Goal: Task Accomplishment & Management: Use online tool/utility

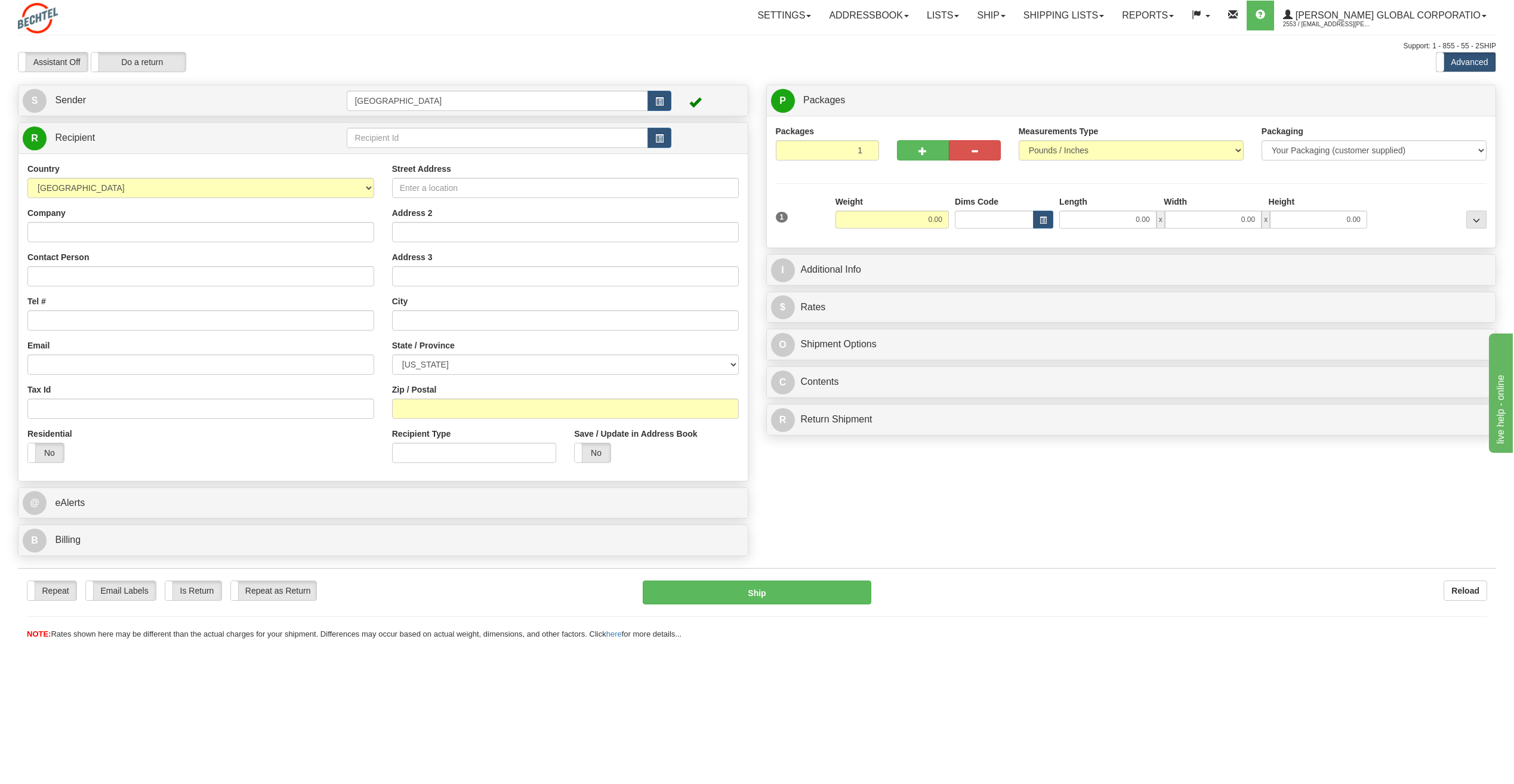
click at [693, 100] on span at bounding box center [695, 102] width 12 height 12
click at [658, 103] on span "button" at bounding box center [659, 102] width 8 height 7
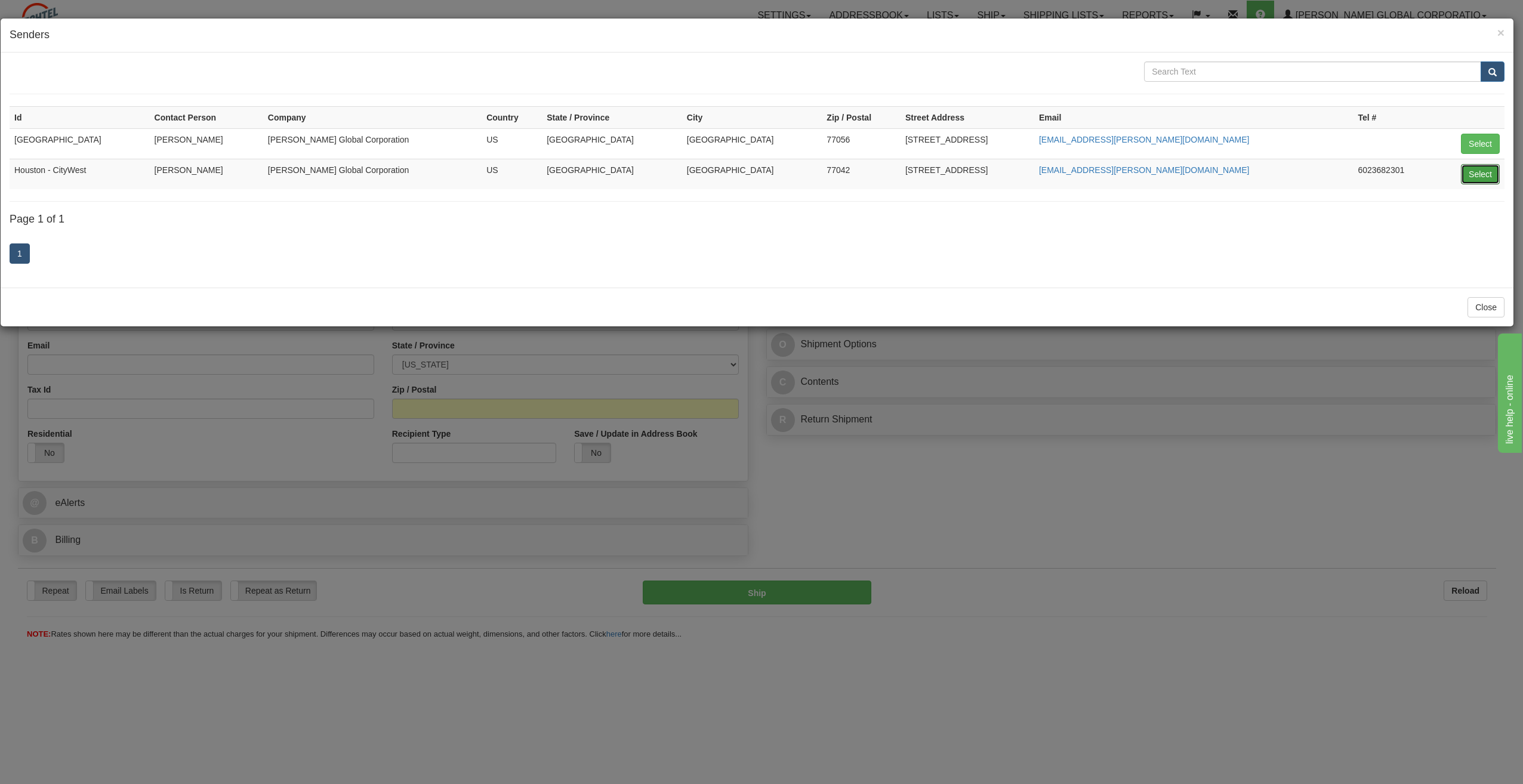
click at [1492, 176] on button "Select" at bounding box center [1480, 173] width 39 height 20
type input "Houston - CityWest"
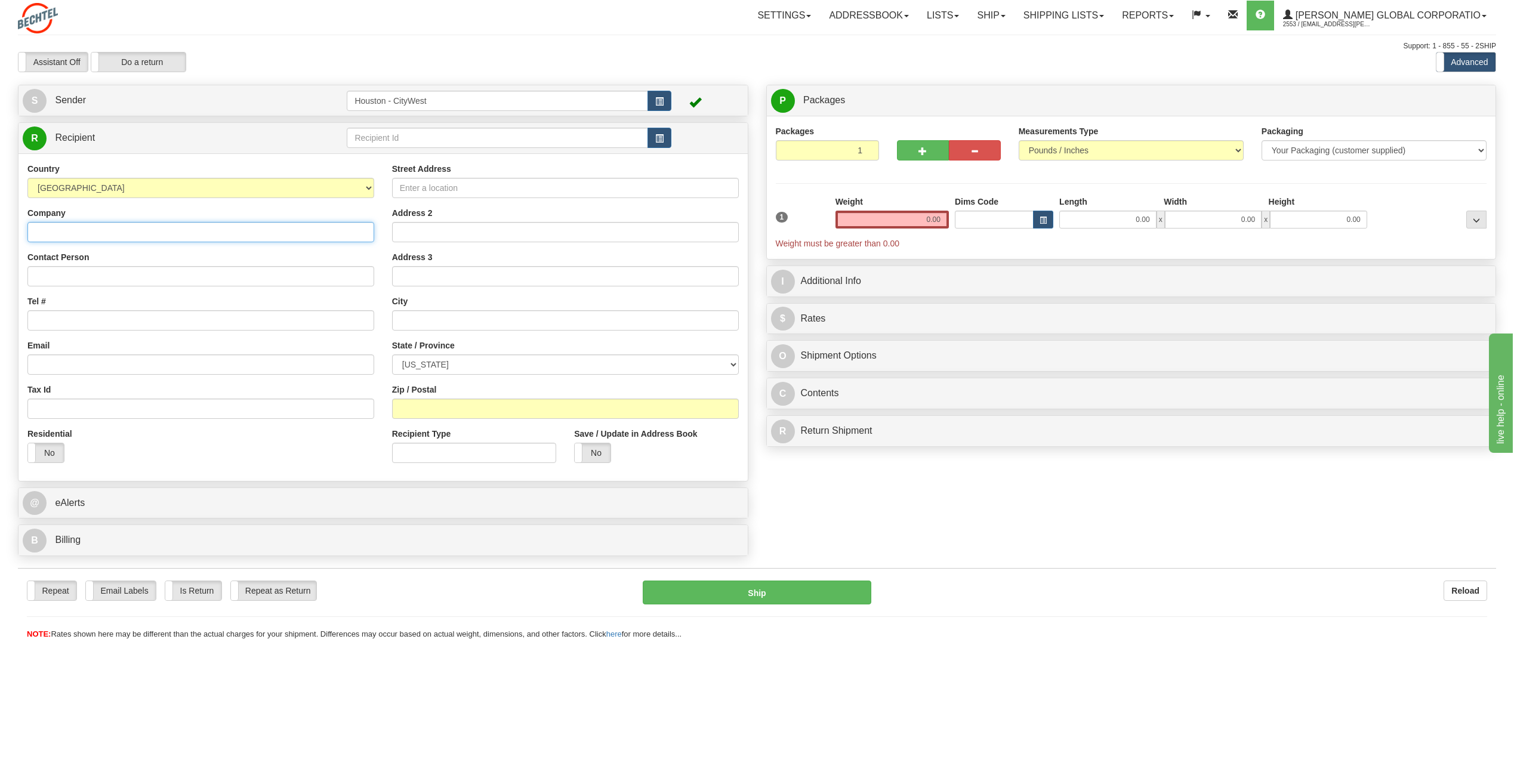
click at [71, 233] on input "Company" at bounding box center [201, 232] width 347 height 20
type input "[PERSON_NAME] [PERSON_NAME] + [PERSON_NAME]"
click at [473, 183] on input "Street Address" at bounding box center [565, 188] width 347 height 20
type input "[GEOGRAPHIC_DATA][PERSON_NAME]"
click at [286, 272] on input "Contact Person" at bounding box center [201, 276] width 347 height 20
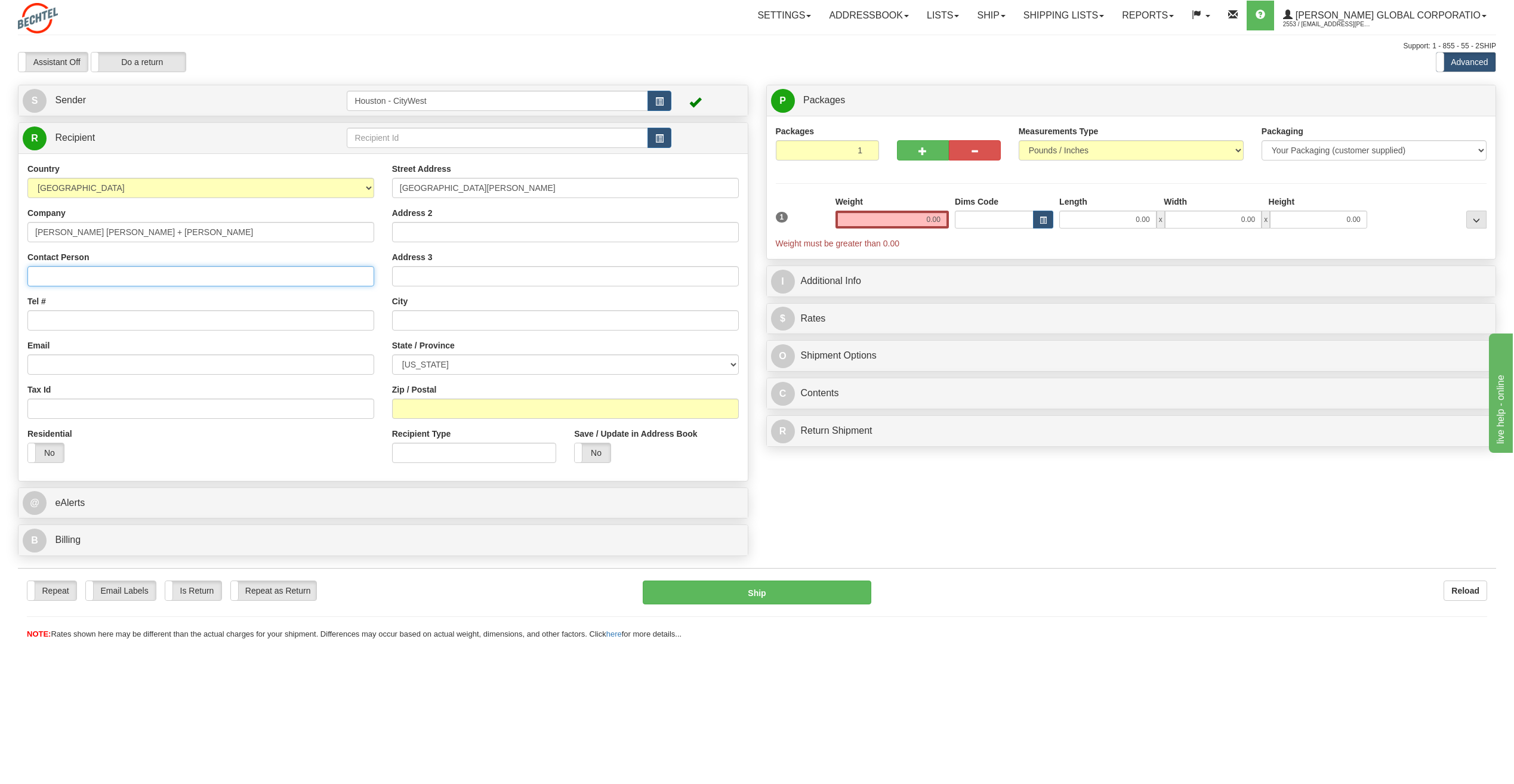
type input "[PERSON_NAME]"
type input "Suite 900"
select select "CA"
click at [236, 321] on input "Tel #" at bounding box center [201, 320] width 347 height 20
type input "[PHONE_NUMBER]"
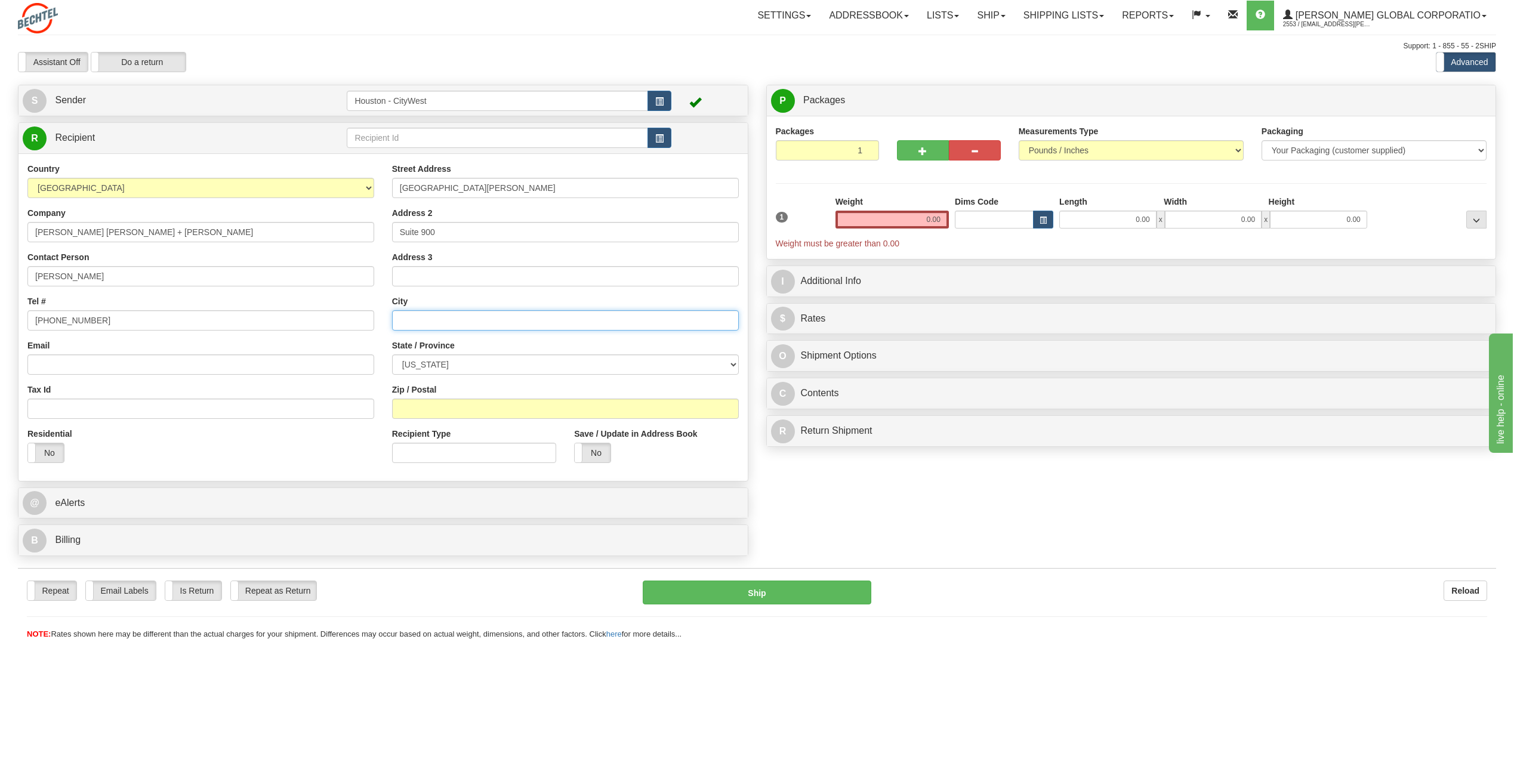
click at [410, 313] on input "text" at bounding box center [565, 320] width 347 height 20
type input "[GEOGRAPHIC_DATA]"
click at [493, 408] on input "Zip / Postal" at bounding box center [565, 408] width 347 height 20
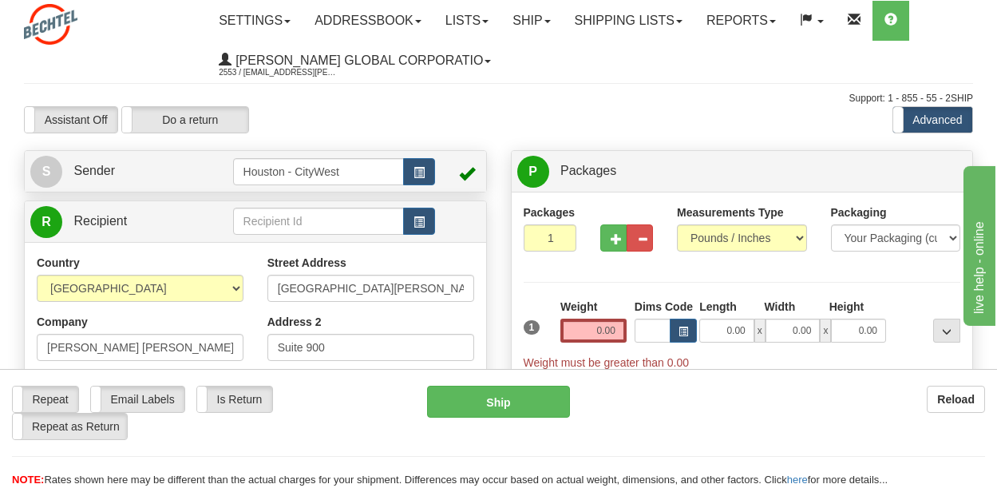
type input "94104"
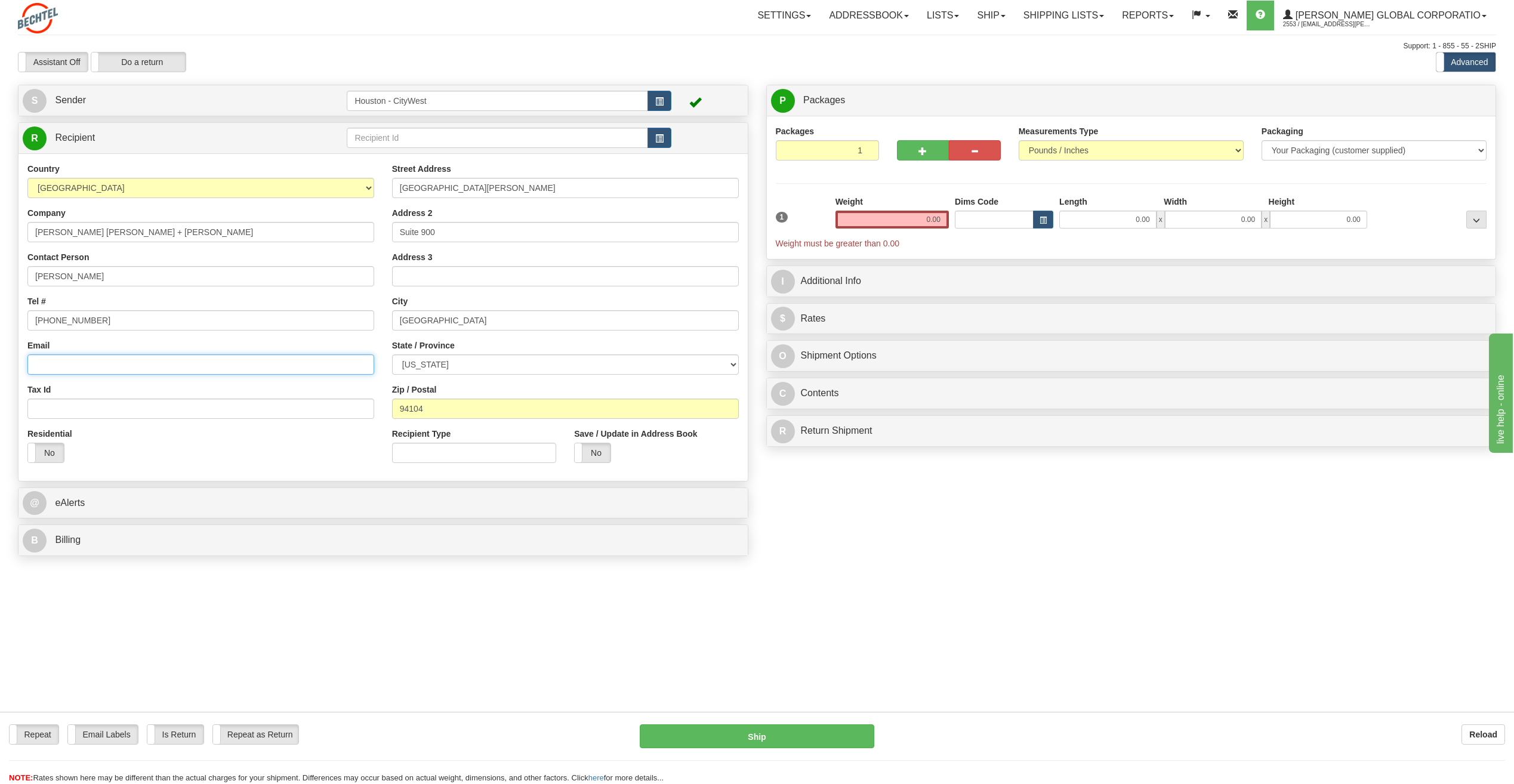
click at [164, 359] on input "Email" at bounding box center [201, 364] width 347 height 20
paste input "[EMAIL_ADDRESS][DOMAIN_NAME]"
type input "[EMAIL_ADDRESS][DOMAIN_NAME]"
click at [888, 225] on input "0.00" at bounding box center [892, 220] width 114 height 18
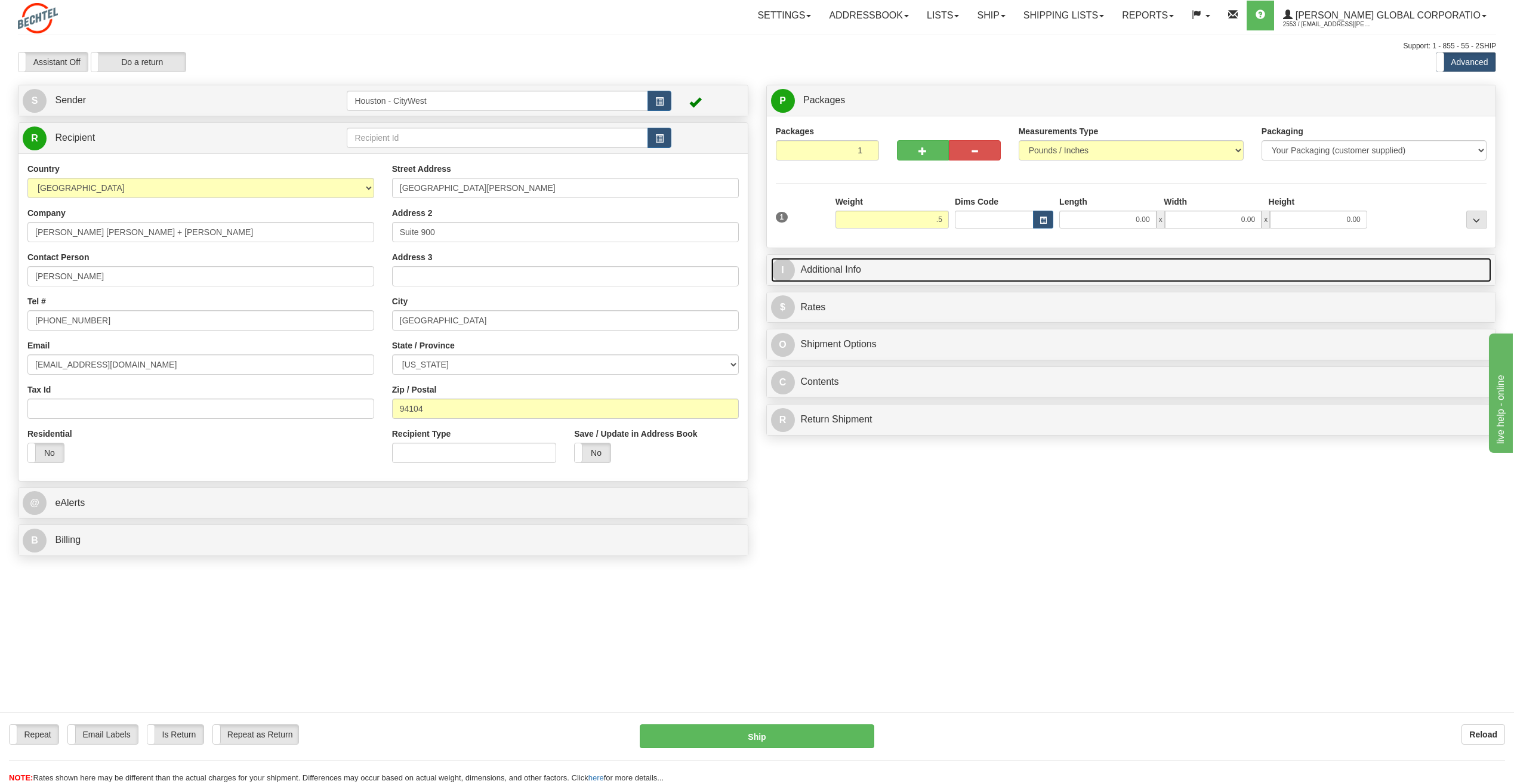
type input "0.50"
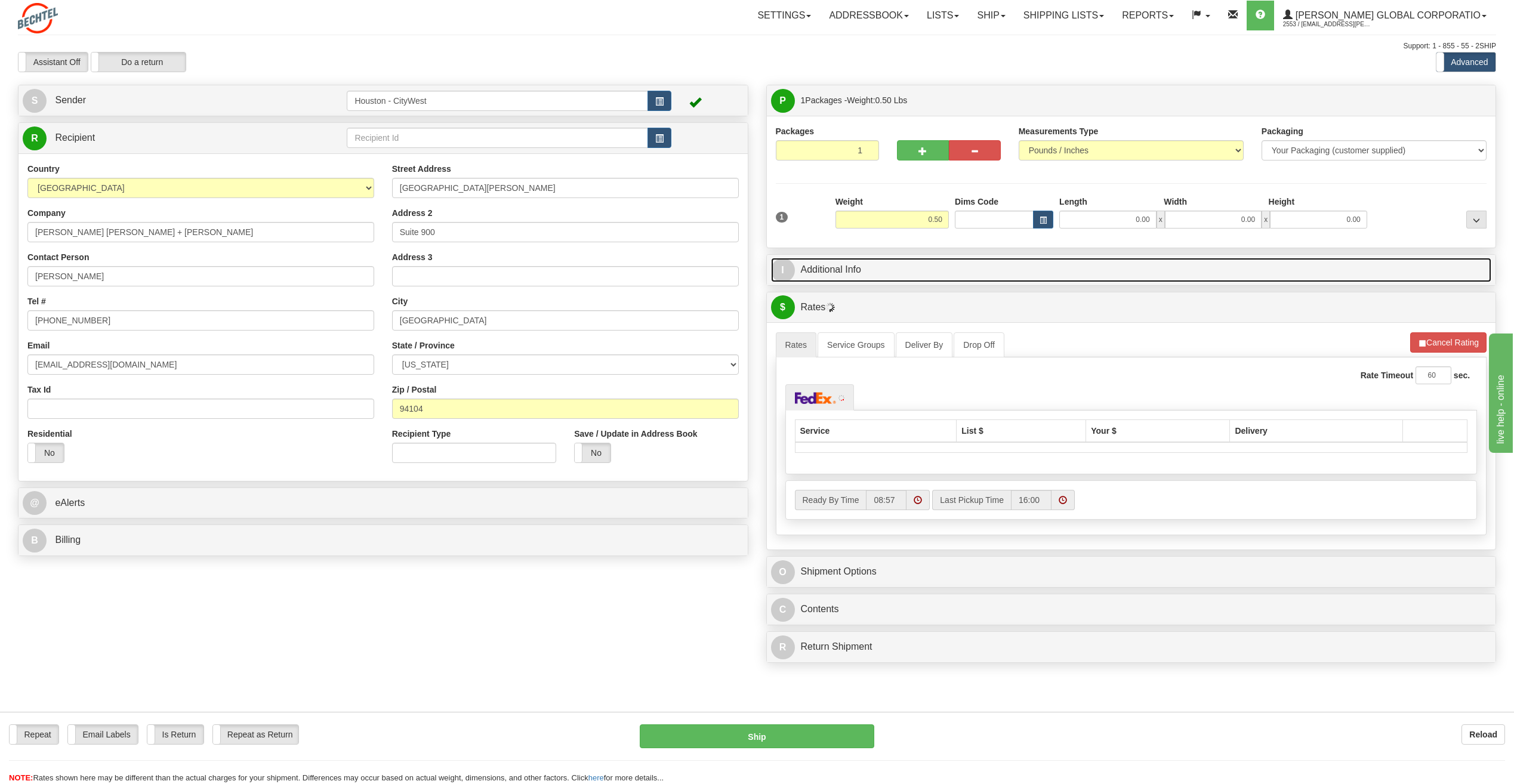
click at [896, 271] on link "I Additional Info" at bounding box center [1131, 270] width 721 height 25
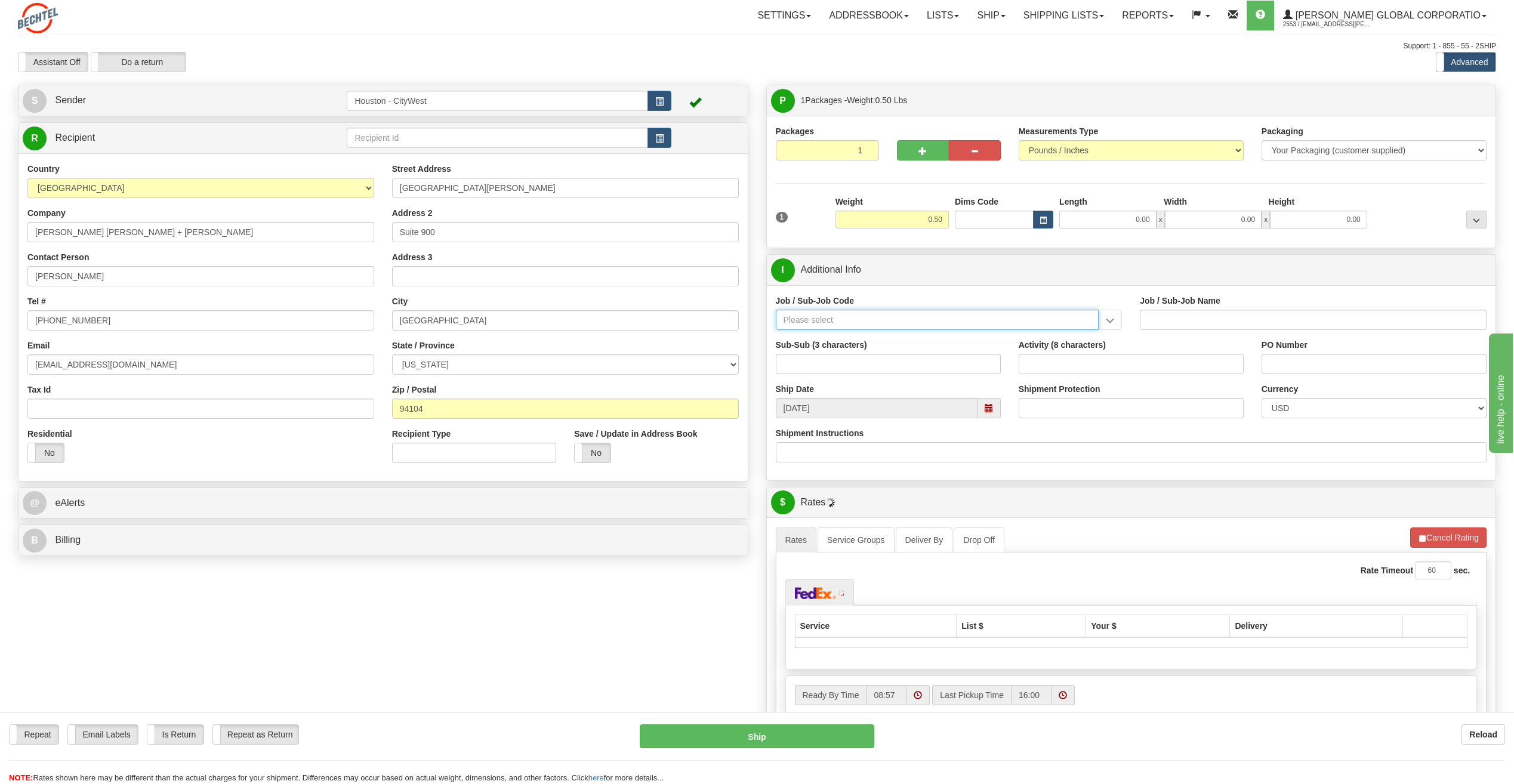
click at [884, 312] on input "Job / Sub-Job Code" at bounding box center [938, 319] width 324 height 20
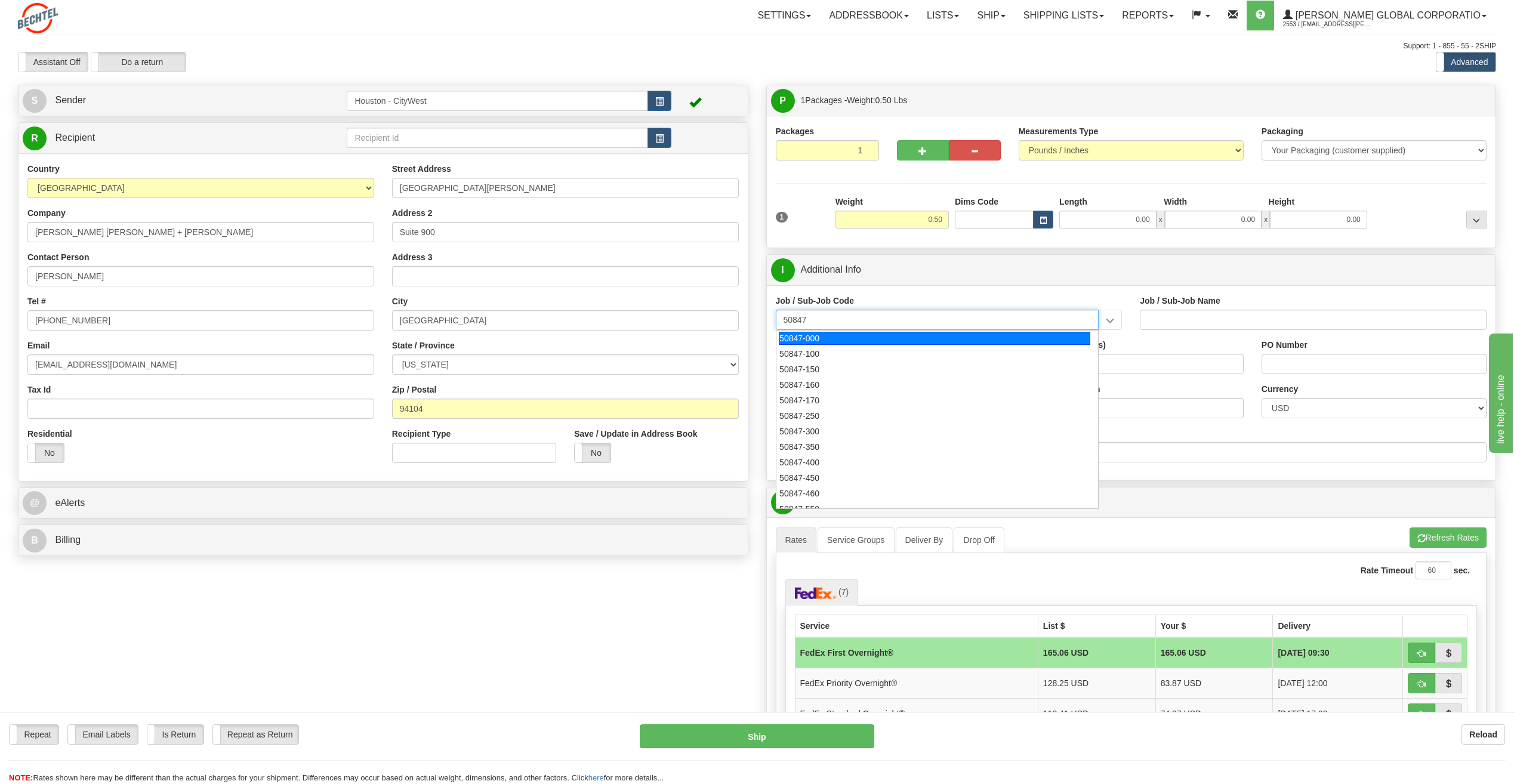
click at [881, 338] on div "50847-000" at bounding box center [935, 339] width 312 height 13
type input "50847-000"
type input "[DEMOGRAPHIC_DATA] PRESIDENT-50847 - P&C GBU MANAGEMENT"
type input "50847-000"
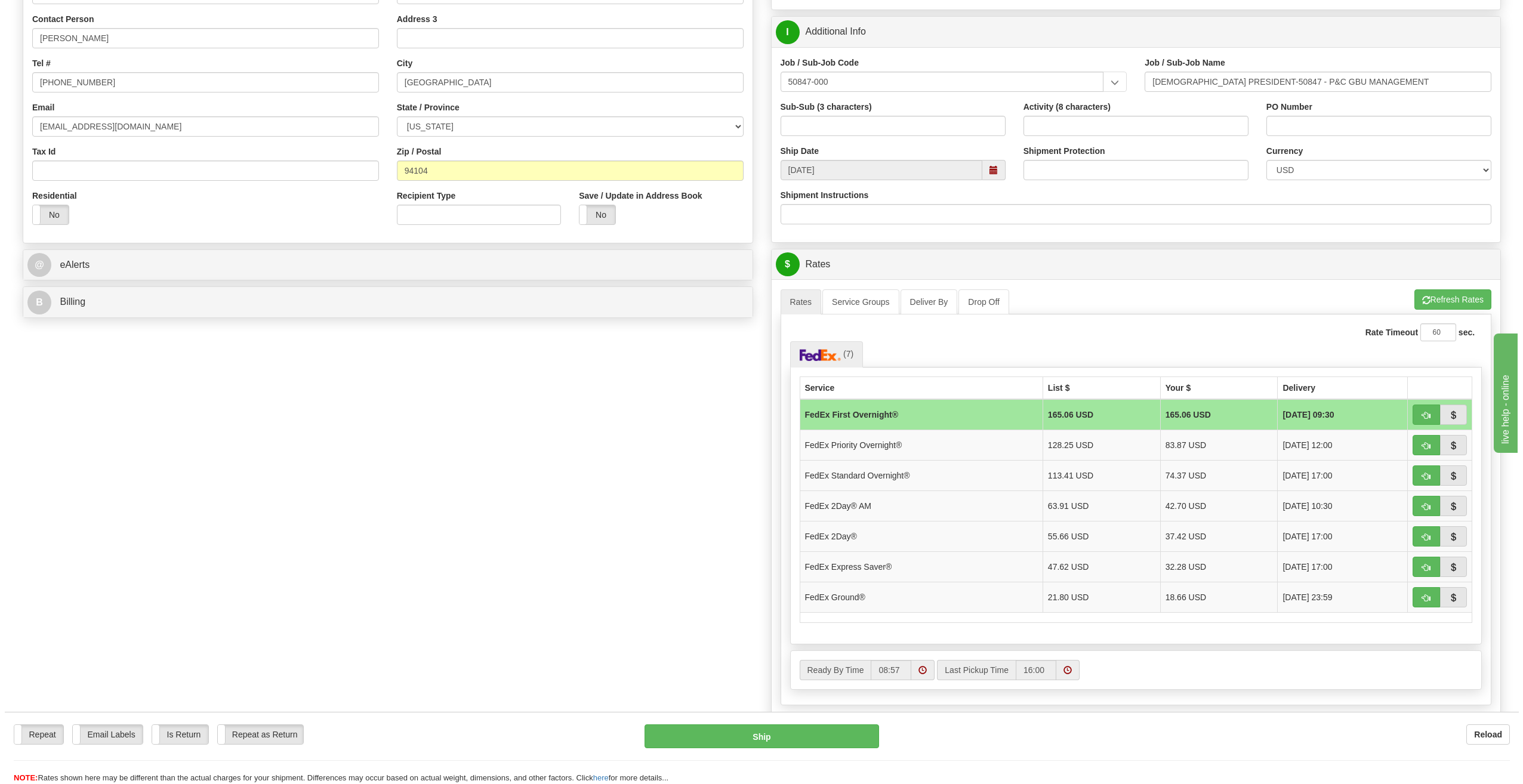
scroll to position [238, 0]
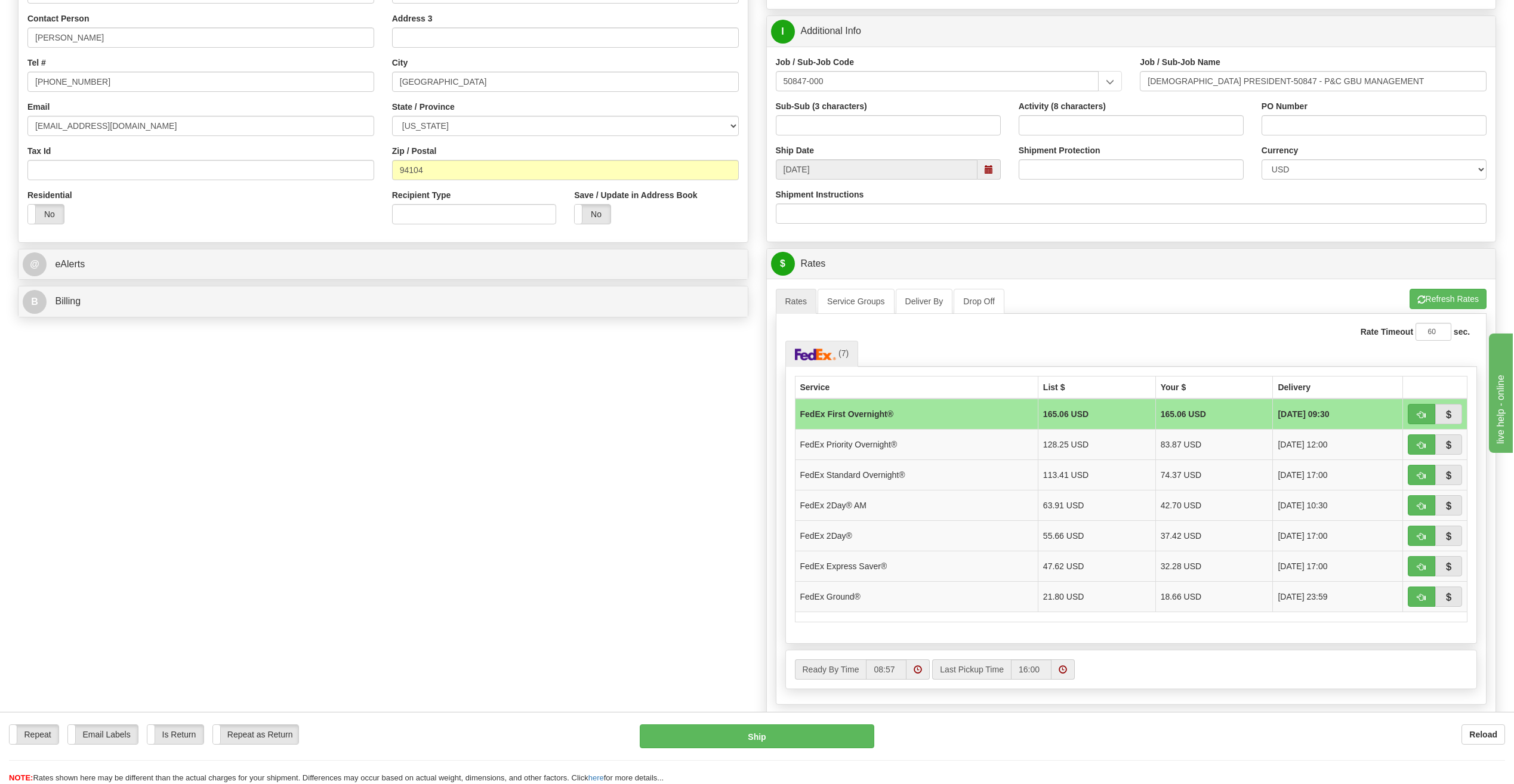
click at [957, 469] on td "FedEx Standard Overnight®" at bounding box center [916, 475] width 243 height 31
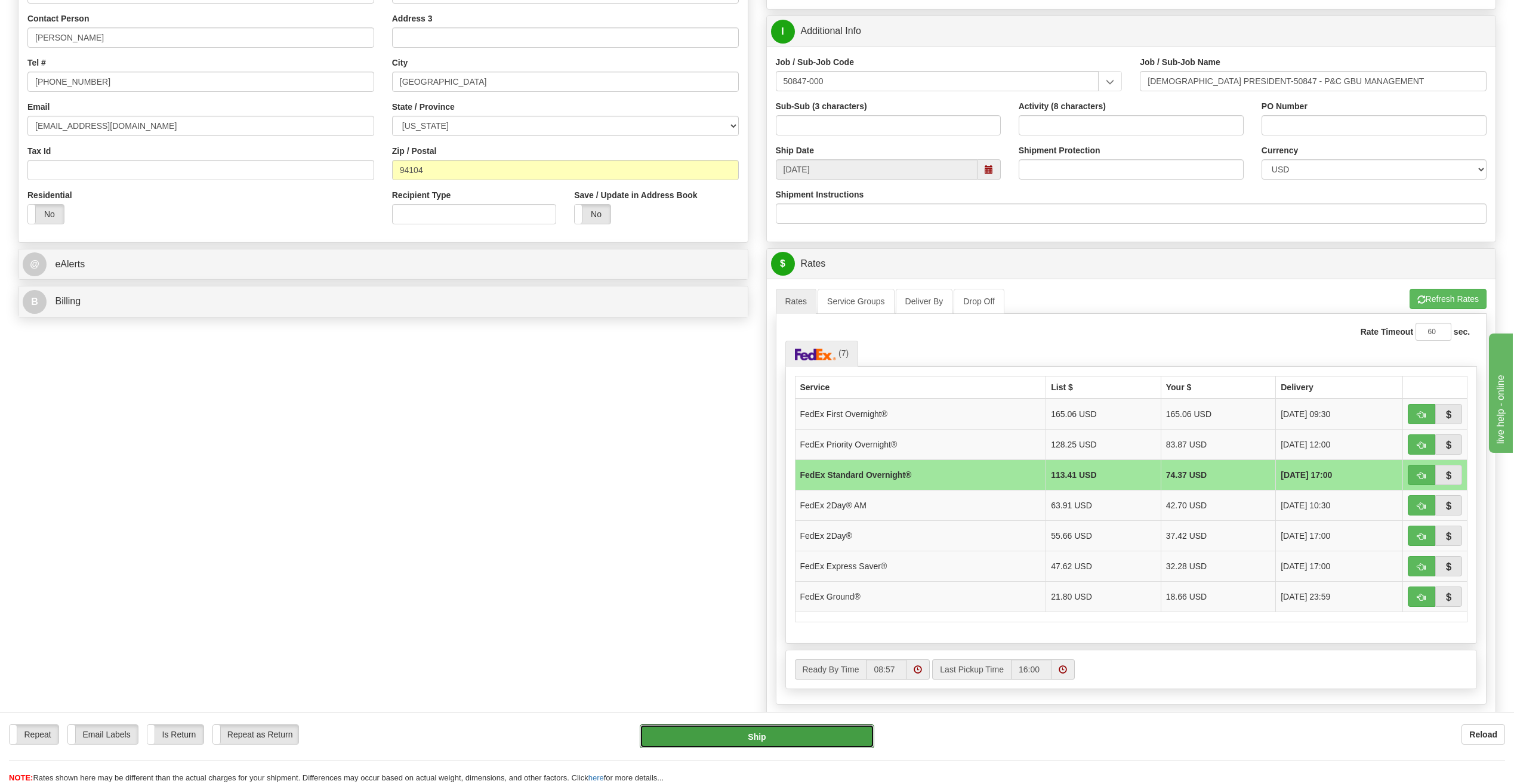
click at [770, 741] on button "Ship" at bounding box center [757, 736] width 235 height 24
type input "05"
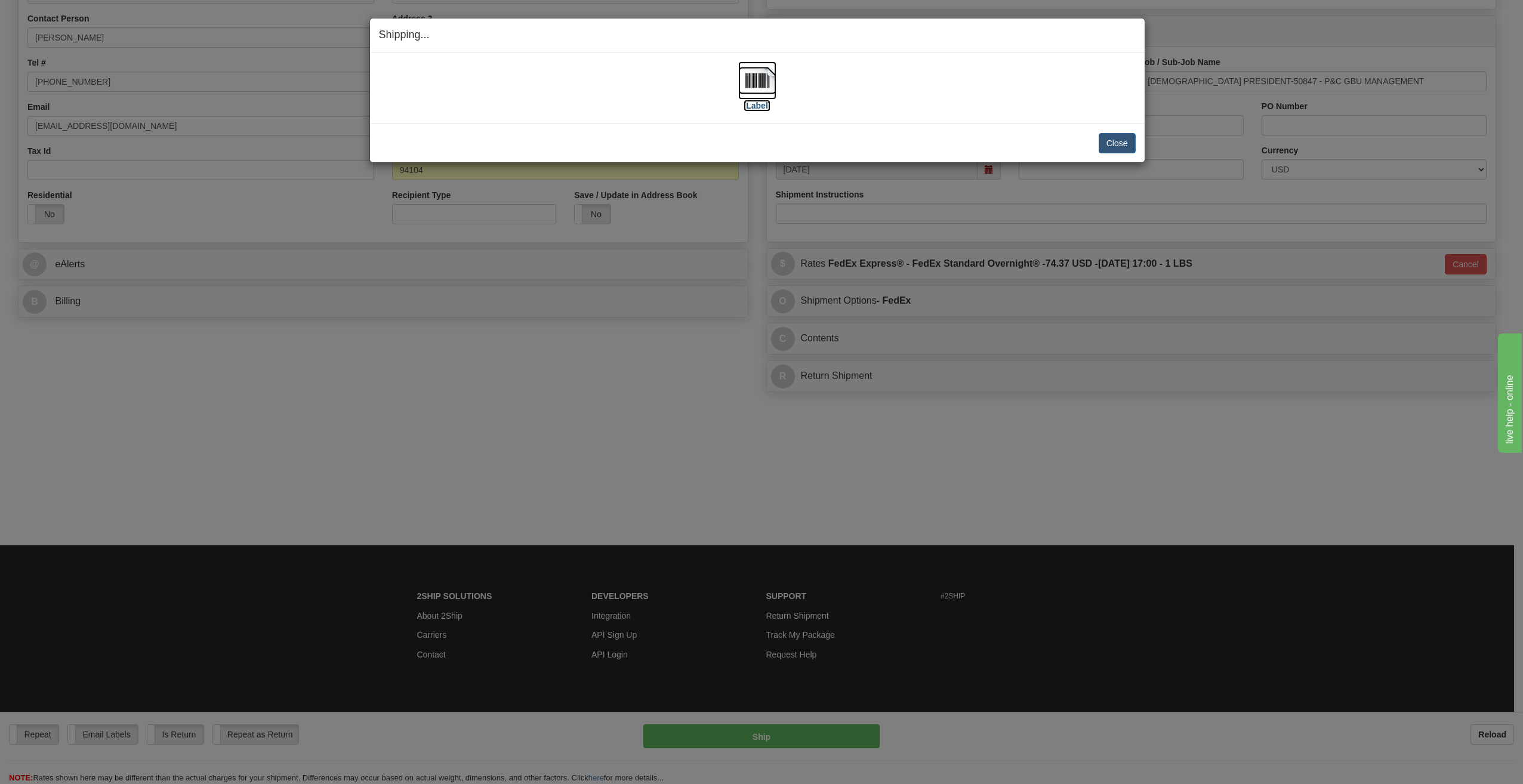
click at [756, 89] on img at bounding box center [757, 80] width 38 height 38
